Goal: Check status: Check status

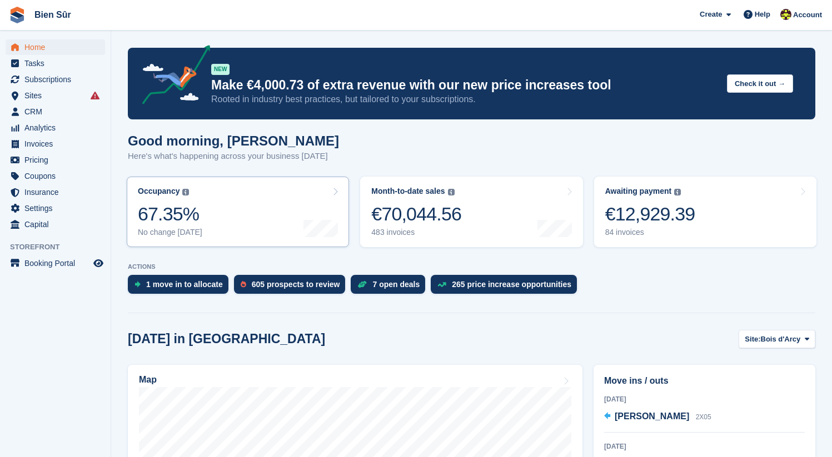
click at [210, 209] on link "Occupancy The percentage of all currently allocated units in terms of area. Inc…" at bounding box center [238, 212] width 222 height 71
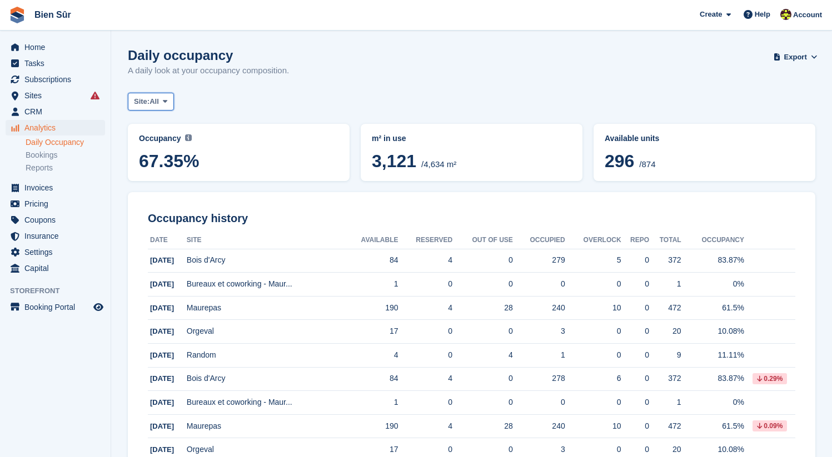
click at [167, 100] on icon at bounding box center [165, 101] width 4 height 7
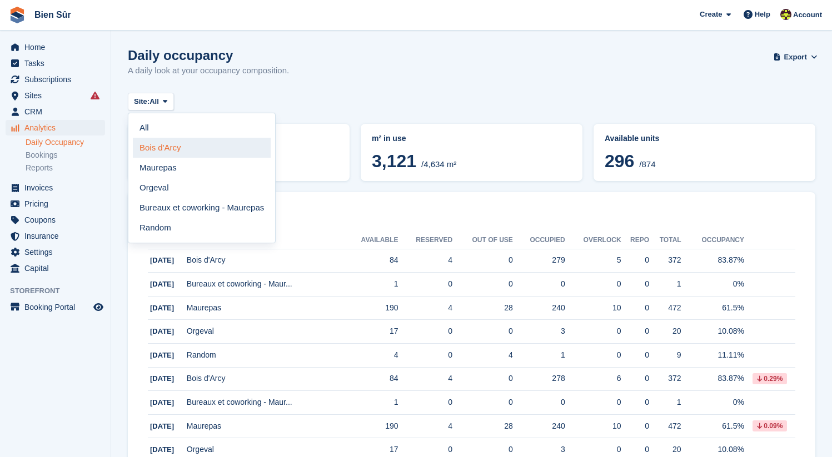
click at [167, 156] on link "Bois d'Arcy" at bounding box center [202, 148] width 138 height 20
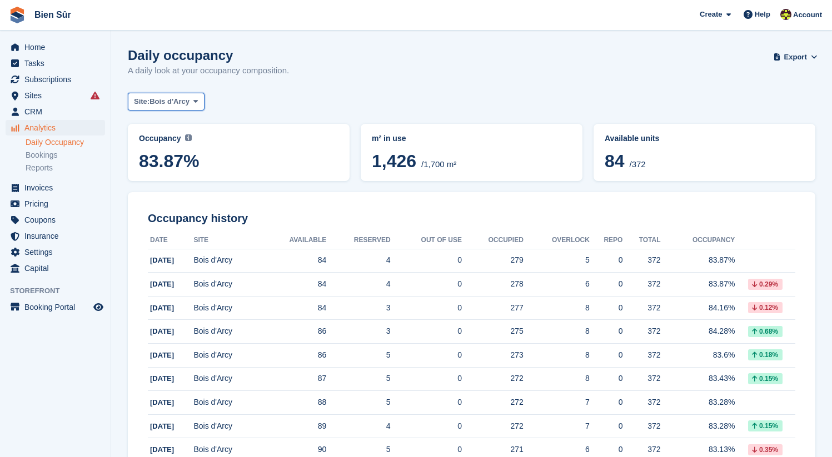
click at [160, 101] on span "Bois d'Arcy" at bounding box center [169, 101] width 40 height 11
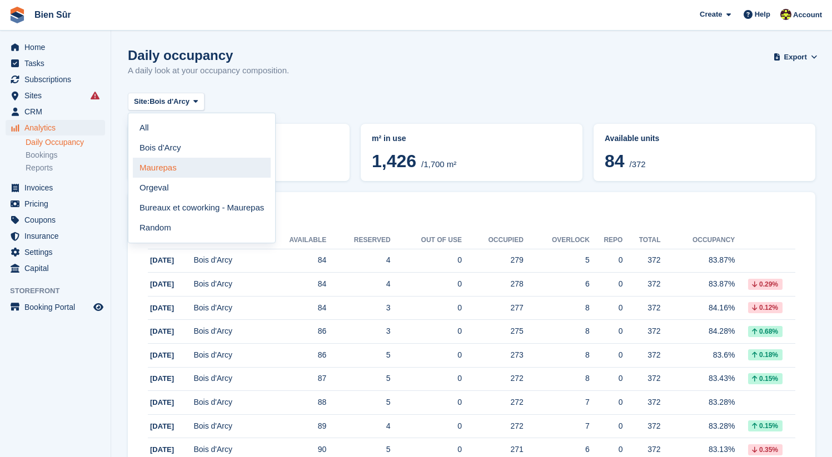
click at [157, 166] on link "Maurepas" at bounding box center [202, 168] width 138 height 20
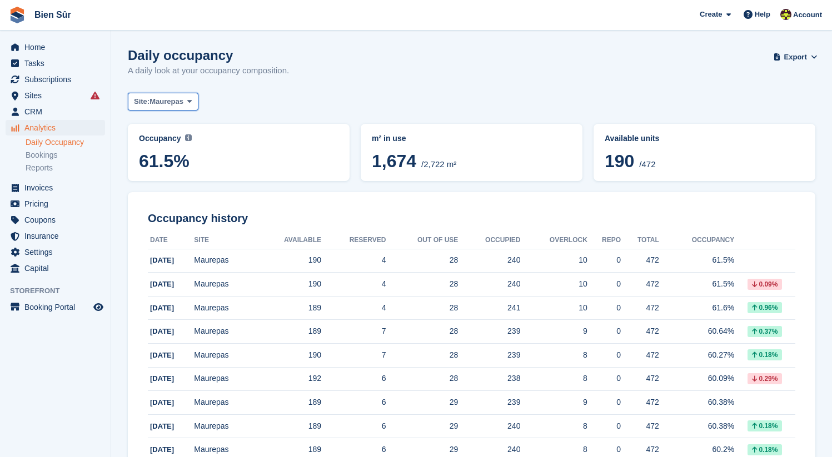
click at [192, 98] on icon at bounding box center [189, 101] width 4 height 7
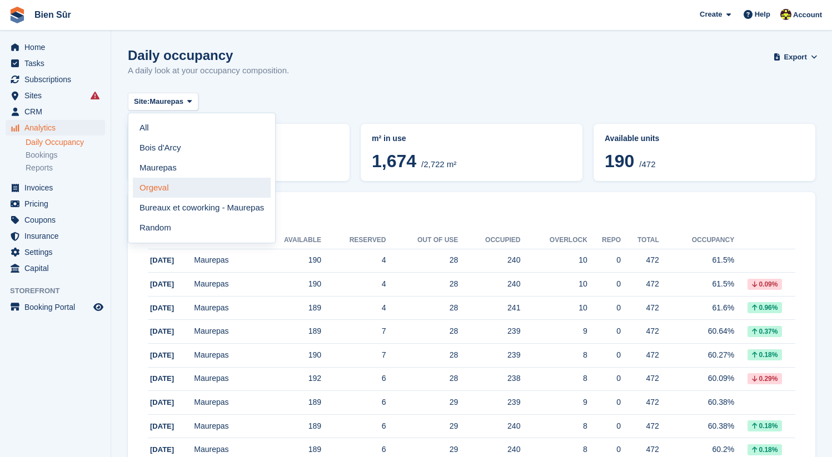
click at [176, 190] on link "Orgeval" at bounding box center [202, 188] width 138 height 20
